Goal: Task Accomplishment & Management: Manage account settings

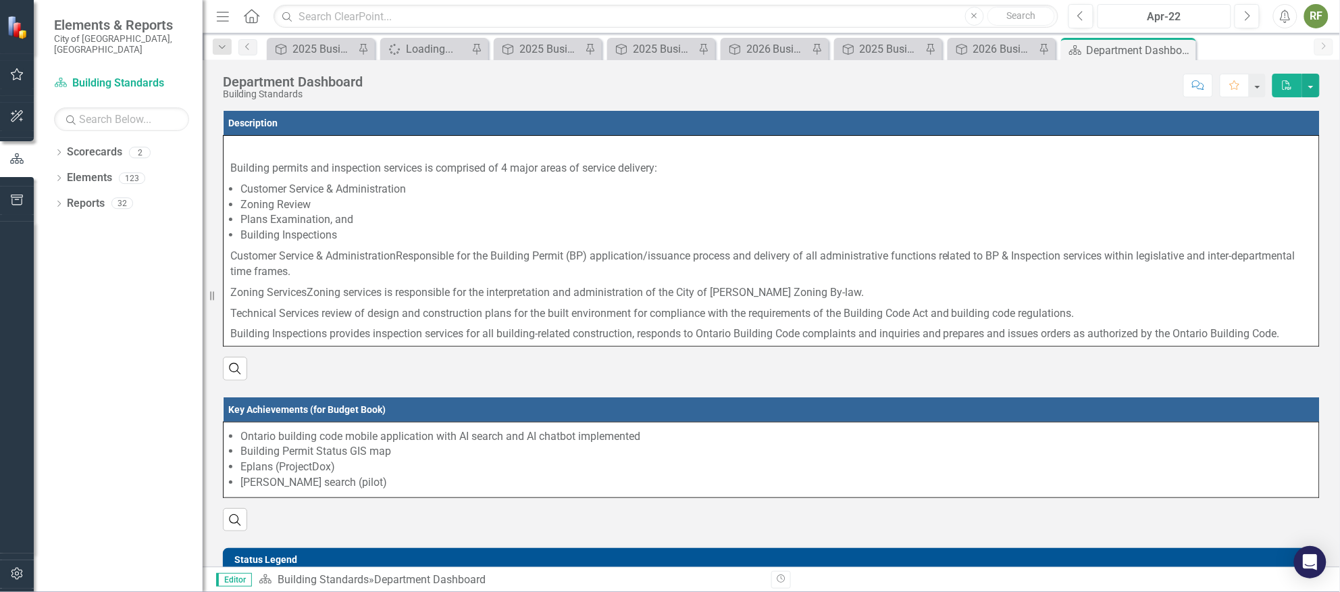
click at [1185, 18] on div "Apr-22" at bounding box center [1164, 17] width 124 height 16
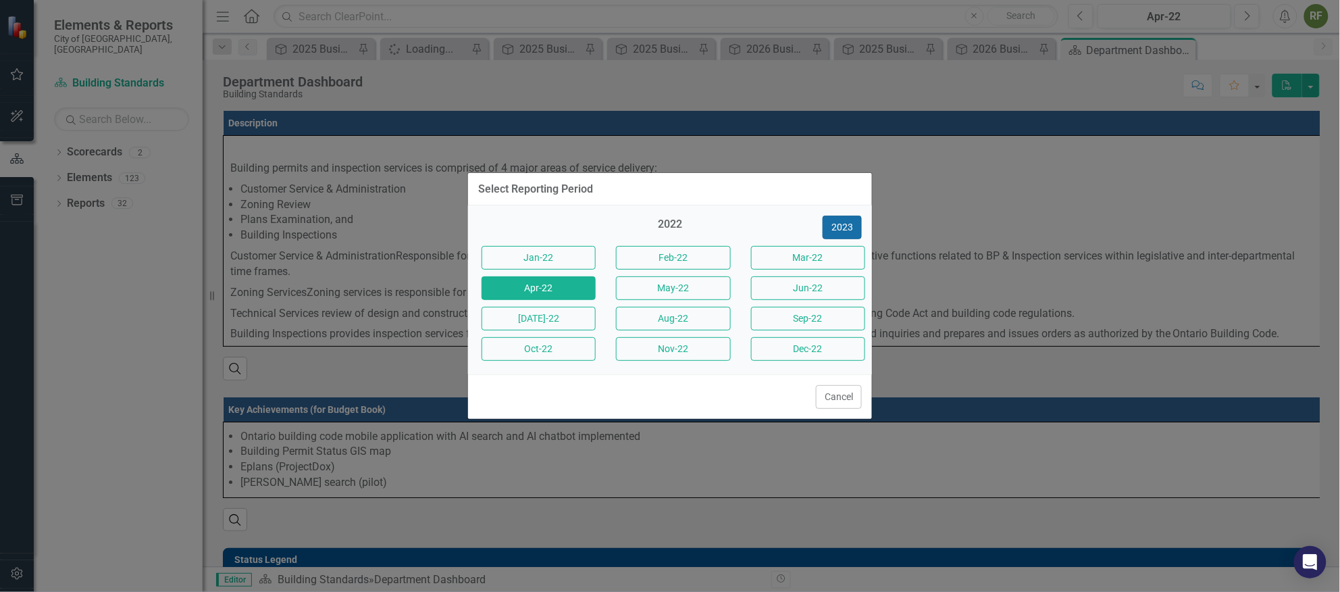
click at [839, 226] on button "2023" at bounding box center [842, 227] width 39 height 24
click at [838, 224] on button "2024" at bounding box center [842, 227] width 39 height 24
click at [844, 226] on button "2025" at bounding box center [842, 227] width 39 height 24
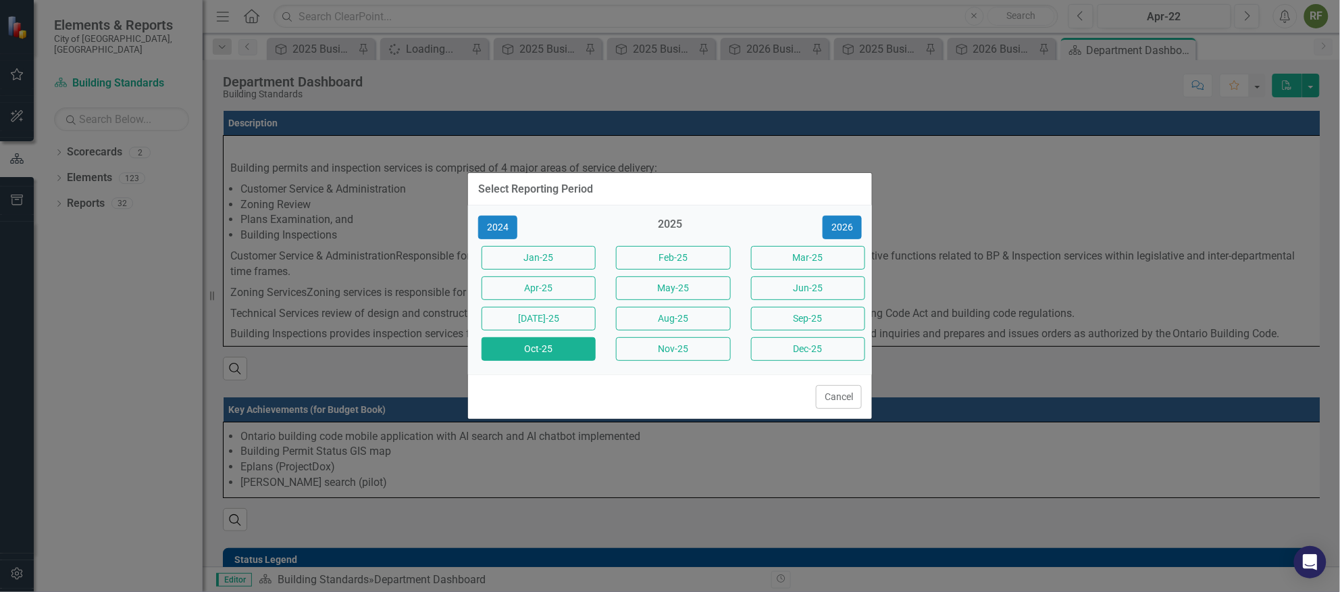
click at [544, 342] on button "Oct-25" at bounding box center [539, 349] width 114 height 24
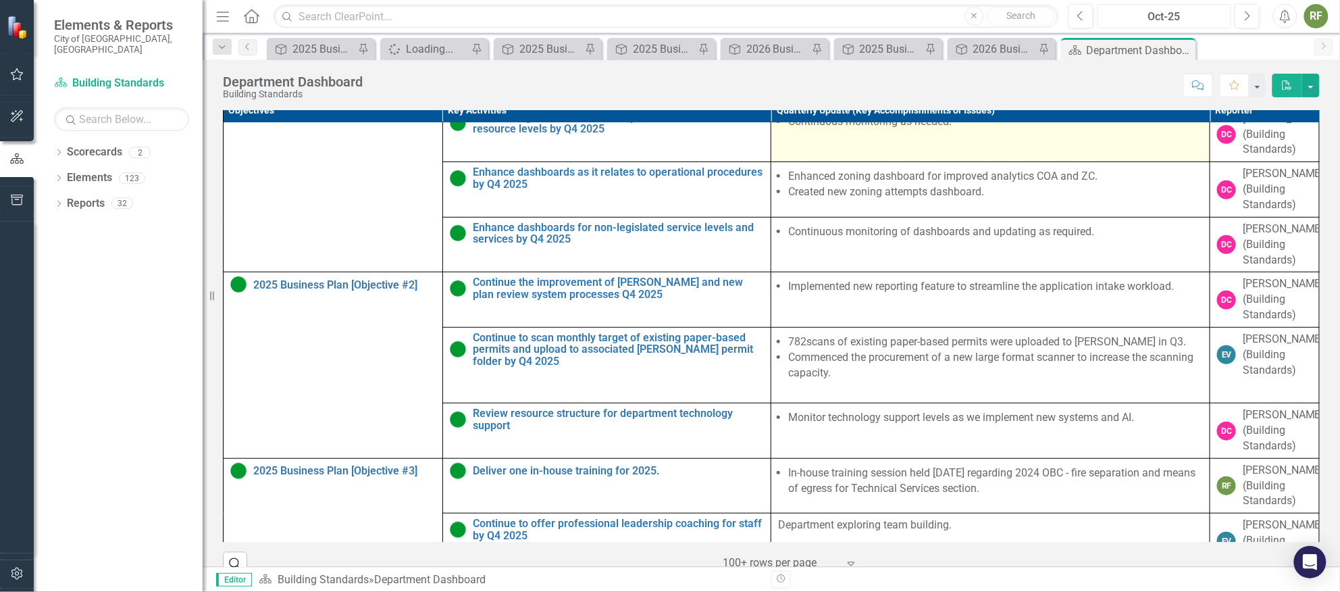
scroll to position [303, 0]
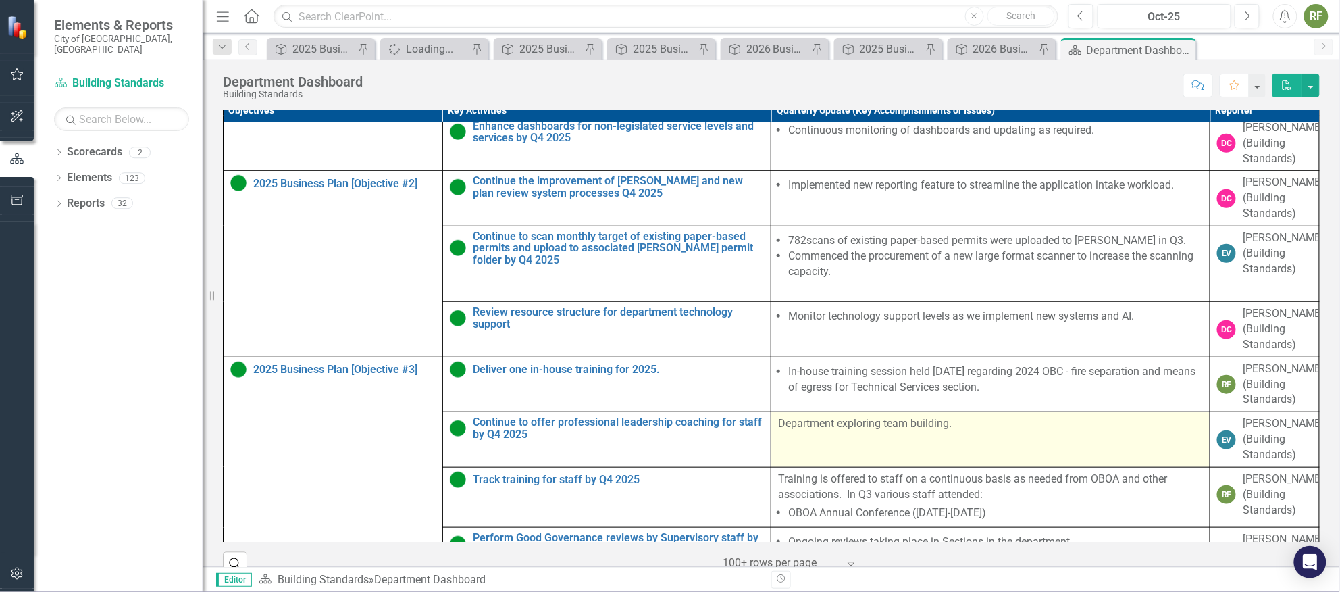
click at [932, 432] on p "Department exploring team building." at bounding box center [990, 424] width 425 height 16
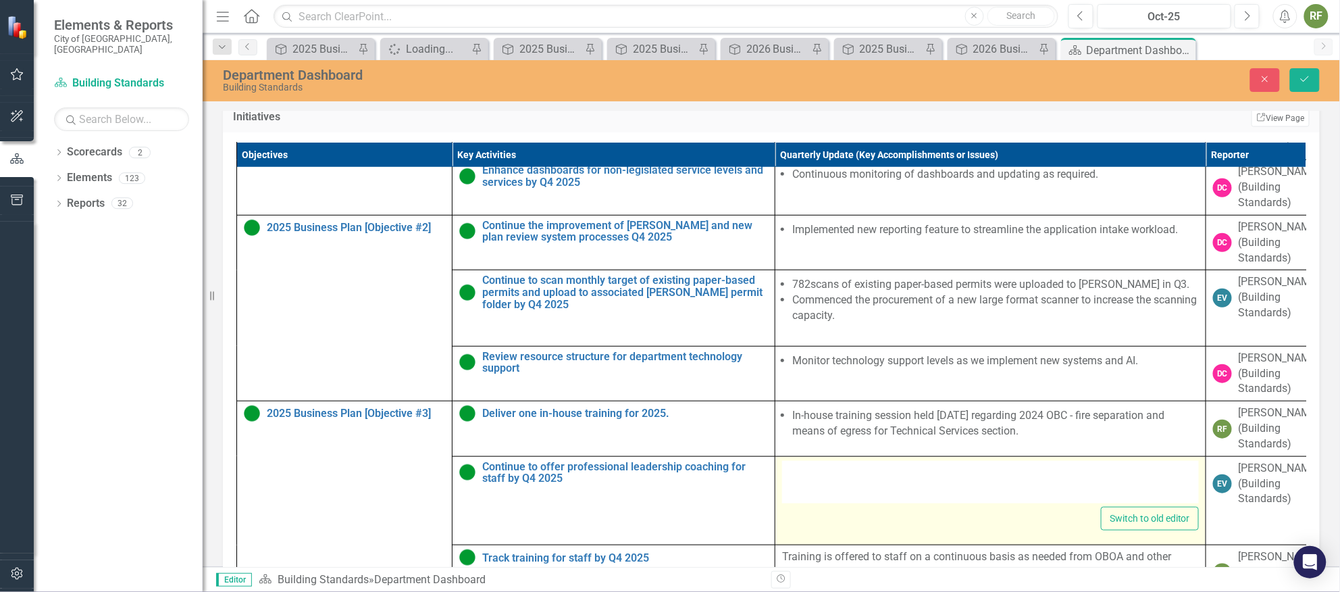
type textarea "<p>Department exploring team building.</p>"
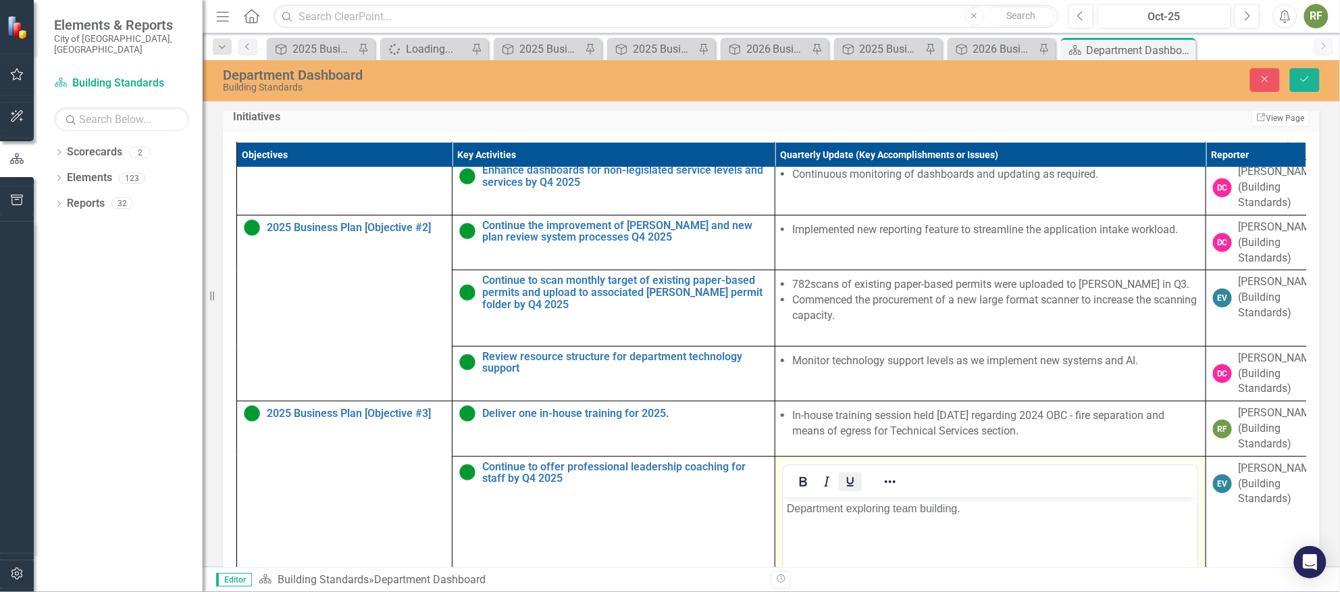
scroll to position [0, 0]
drag, startPoint x: 997, startPoint y: 507, endPoint x: 783, endPoint y: 503, distance: 214.1
click at [783, 503] on body "Department exploring team building." at bounding box center [990, 597] width 414 height 203
click at [1299, 76] on icon "Save" at bounding box center [1305, 78] width 12 height 9
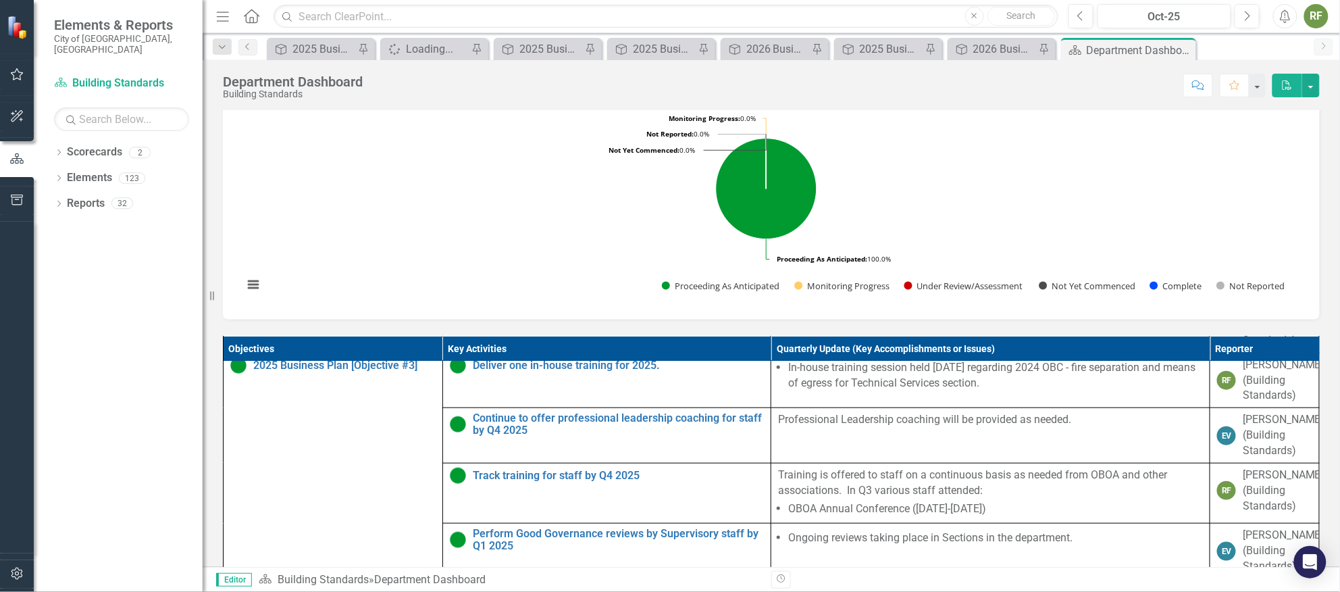
scroll to position [607, 0]
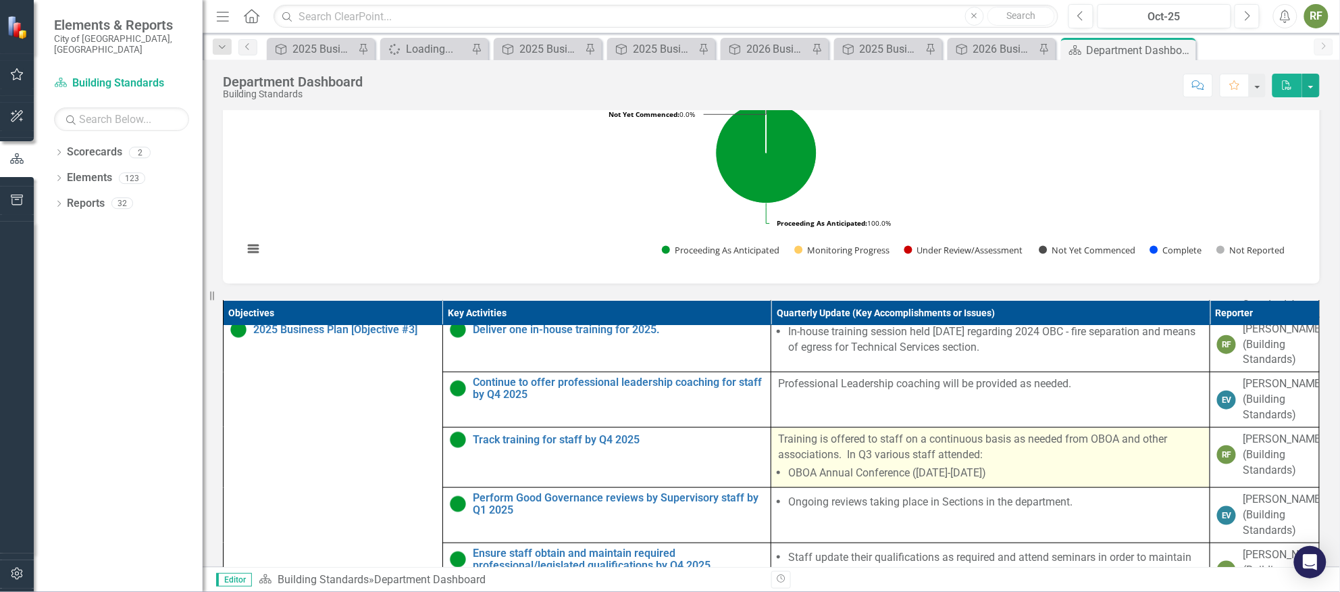
click at [970, 481] on li "OBOA Annual Conference ([DATE]-[DATE])" at bounding box center [995, 473] width 415 height 16
click at [970, 488] on td "Training is offered to staff on a continuous basis as needed from OBOA and othe…" at bounding box center [990, 457] width 439 height 61
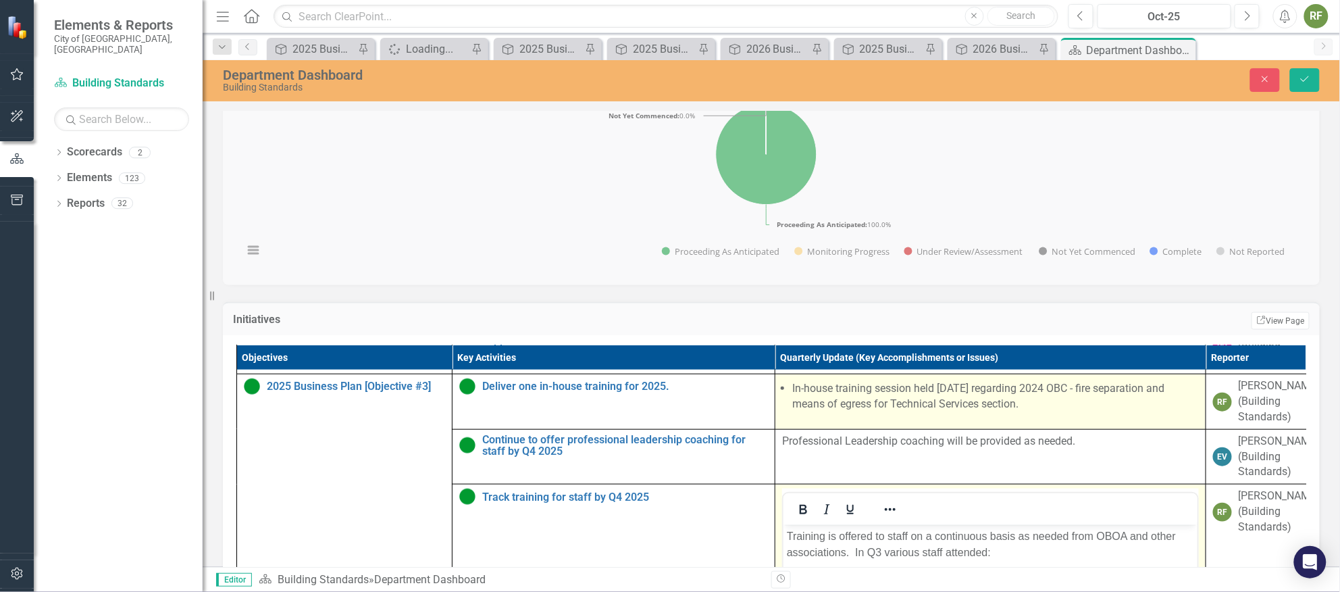
scroll to position [649, 0]
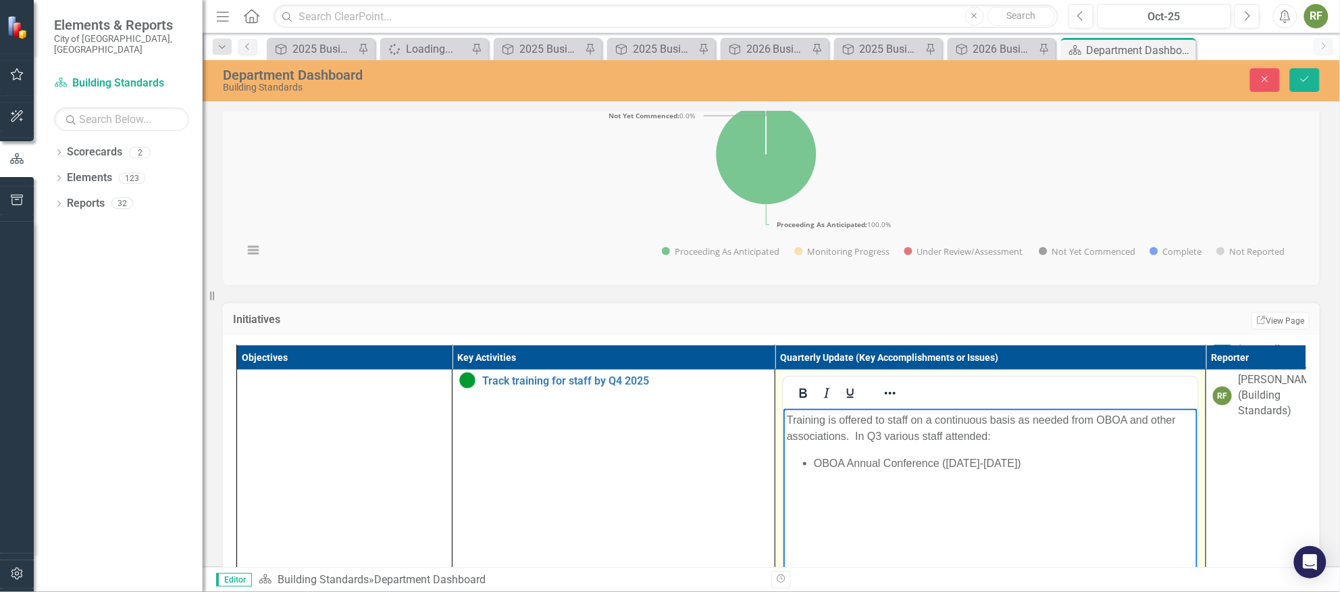
click at [1013, 461] on li "OBOA Annual Conference ([DATE]-[DATE])" at bounding box center [1003, 463] width 380 height 16
click at [971, 506] on body "Training is offered to staff on a continuous basis as needed from OBOA and othe…" at bounding box center [990, 510] width 414 height 203
click at [1100, 467] on li "OBOA Annual Conference ([DATE]-[DATE])" at bounding box center [1003, 463] width 380 height 16
click at [1305, 74] on icon "Save" at bounding box center [1305, 78] width 12 height 9
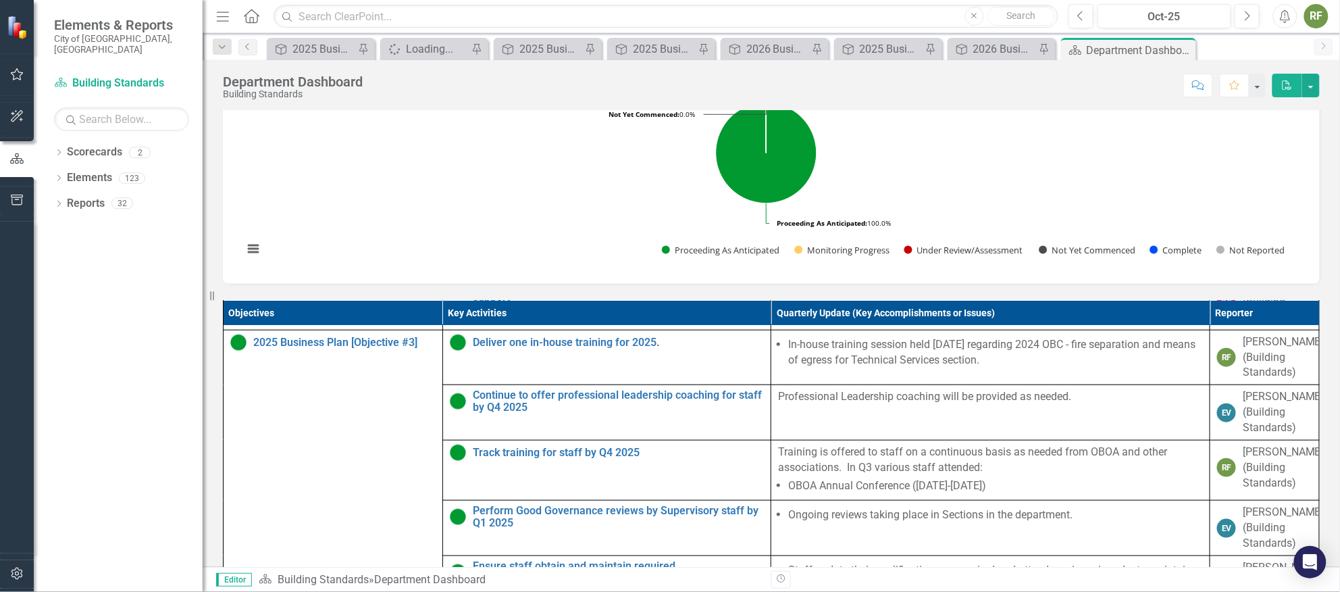
scroll to position [548, 0]
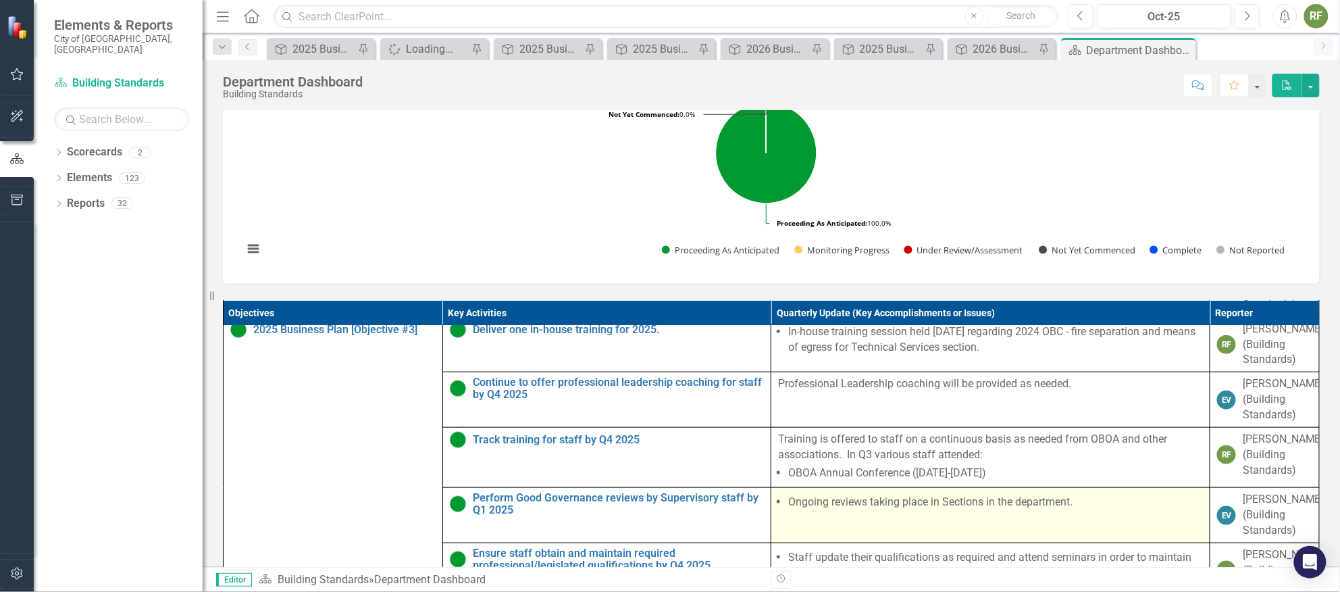
click at [935, 510] on li "Ongoing reviews taking place in Sections in the department." at bounding box center [995, 502] width 415 height 16
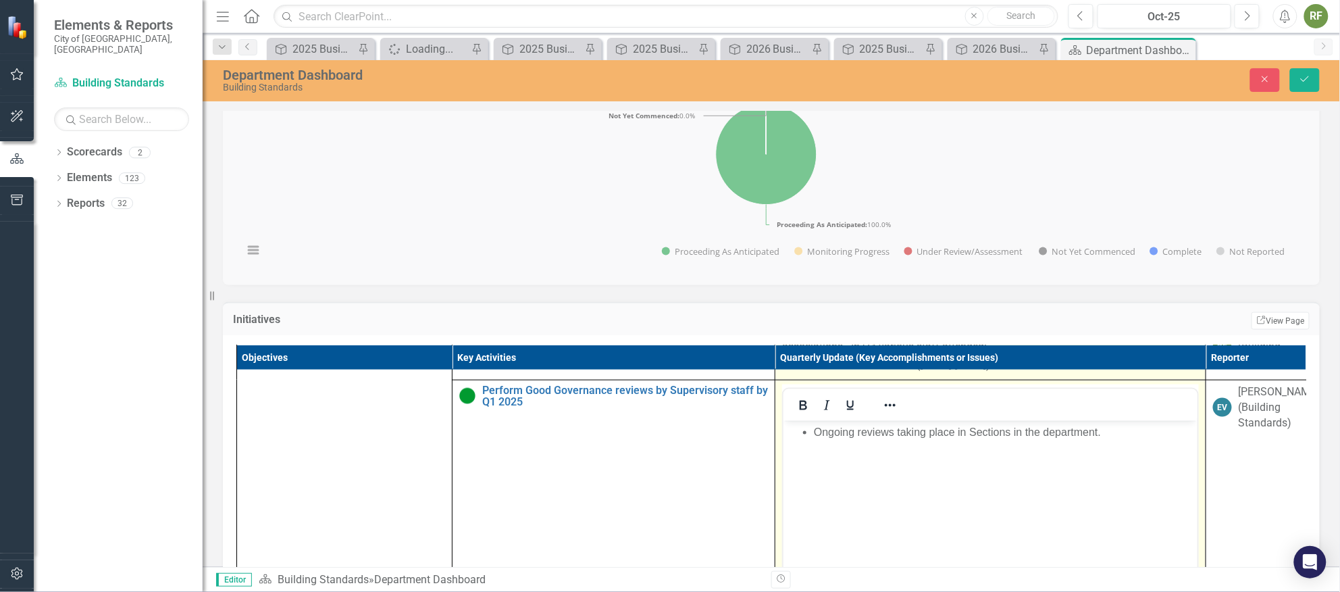
scroll to position [620, 0]
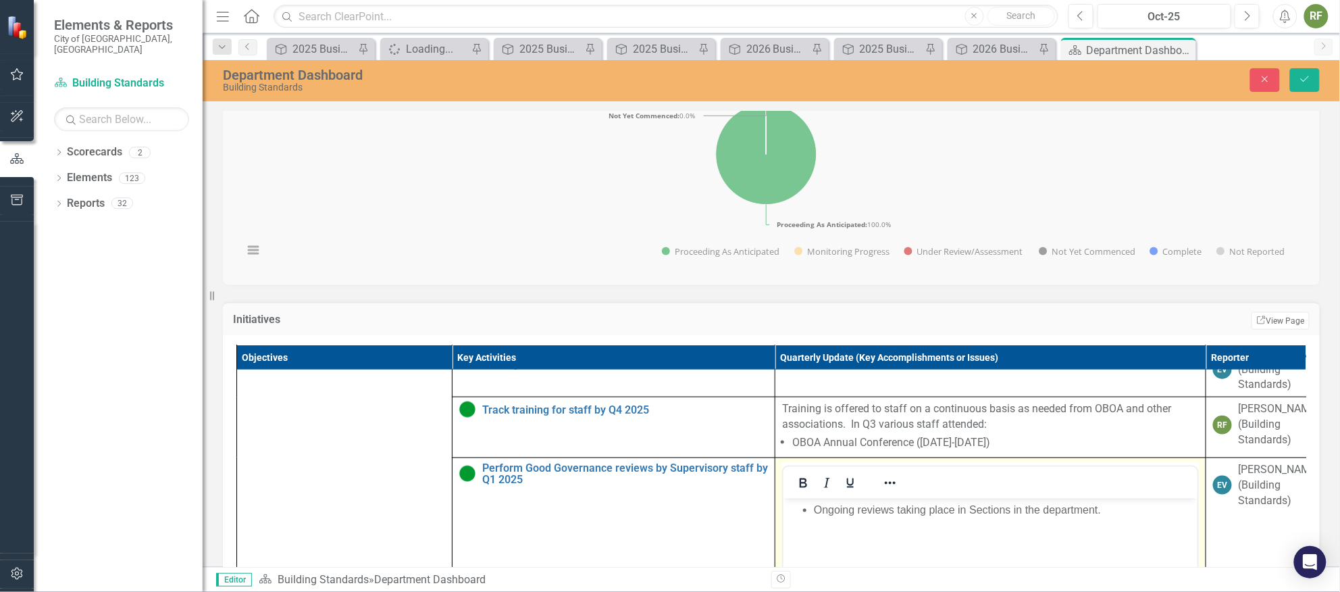
click at [962, 508] on li "Ongoing reviews taking place in Sections in the department." at bounding box center [1003, 509] width 380 height 16
click at [1304, 78] on icon "Save" at bounding box center [1305, 78] width 12 height 9
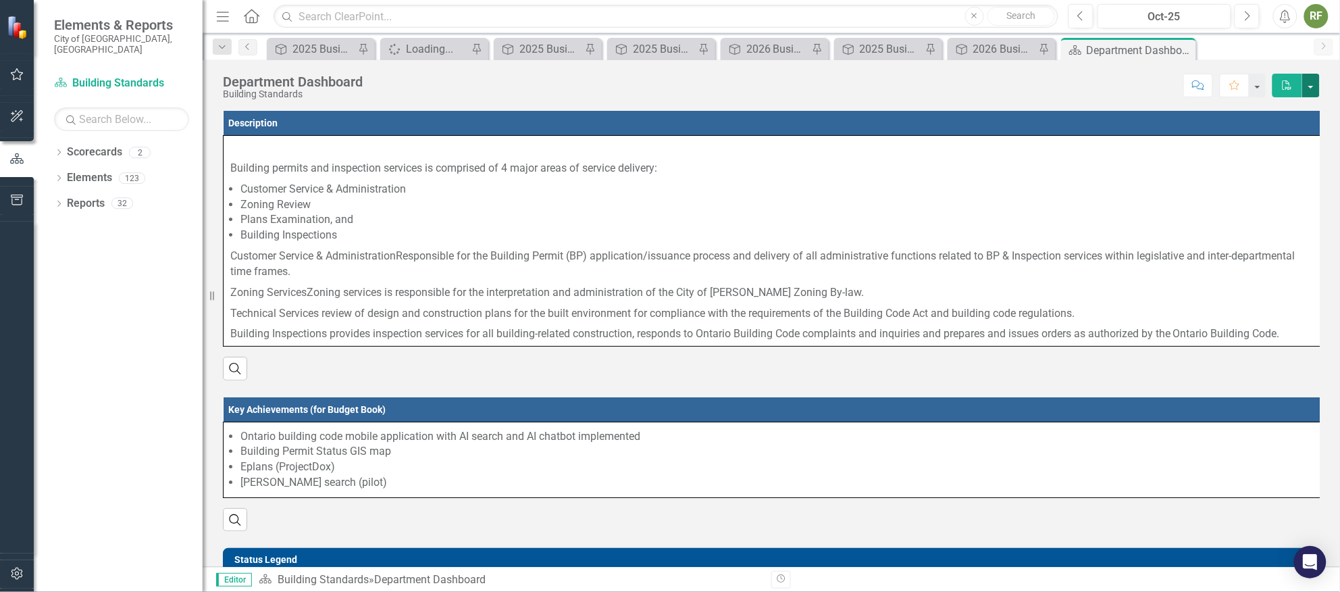
click at [1306, 80] on button "button" at bounding box center [1311, 86] width 18 height 24
click at [1251, 136] on link "PDF Export to PDF" at bounding box center [1264, 138] width 109 height 25
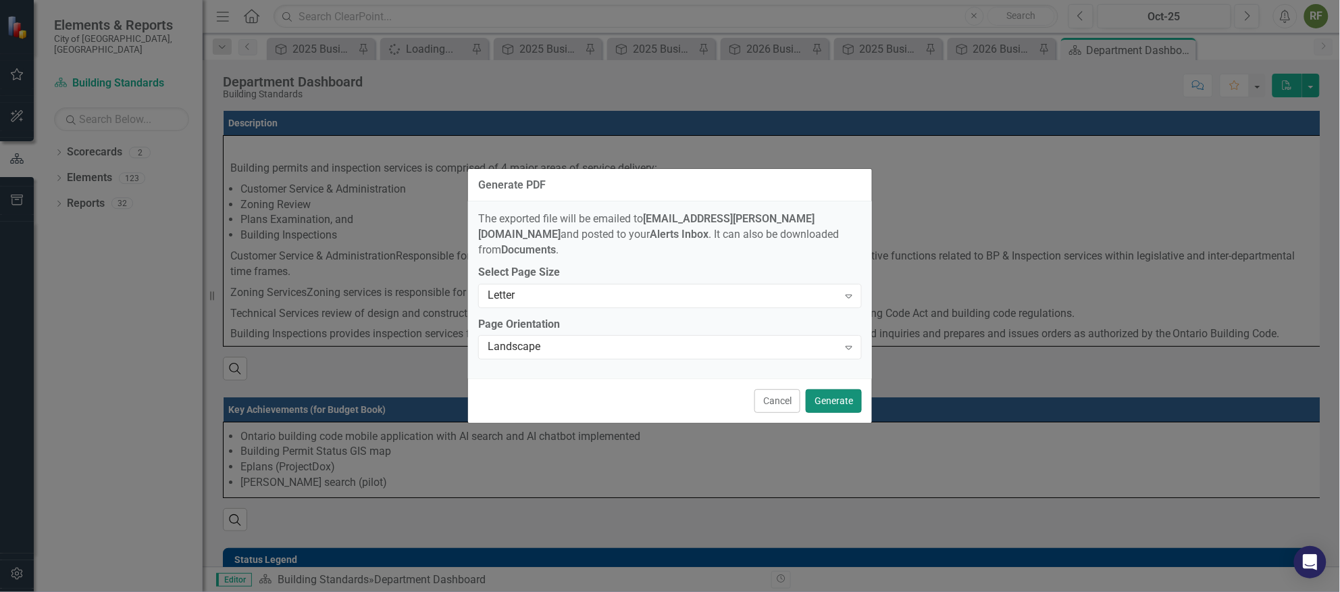
click at [829, 391] on button "Generate" at bounding box center [834, 401] width 56 height 24
